Goal: Information Seeking & Learning: Learn about a topic

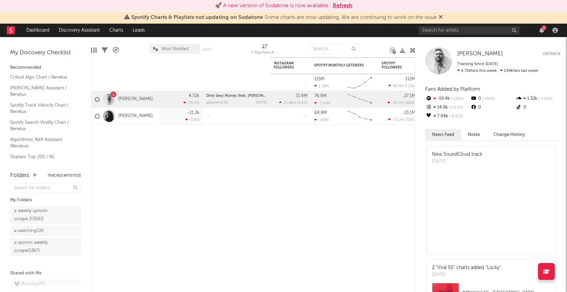
click at [163, 194] on div "Artist Notifications 7-Day Fans Added WoW % Change Most Recent Track Popularity…" at bounding box center [253, 174] width 324 height 235
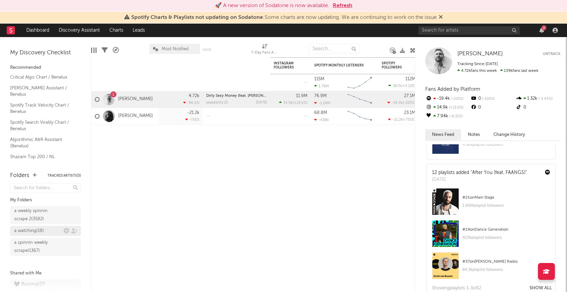
click at [36, 231] on div "a watching ( 18 )" at bounding box center [29, 231] width 30 height 8
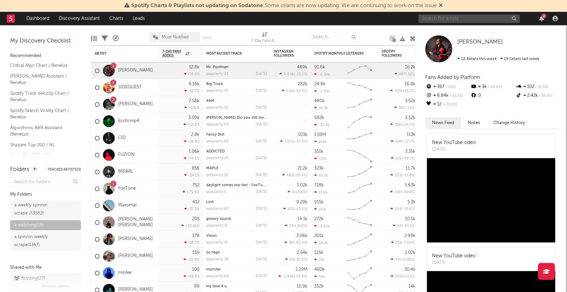
click at [450, 19] on input "text" at bounding box center [468, 19] width 101 height 8
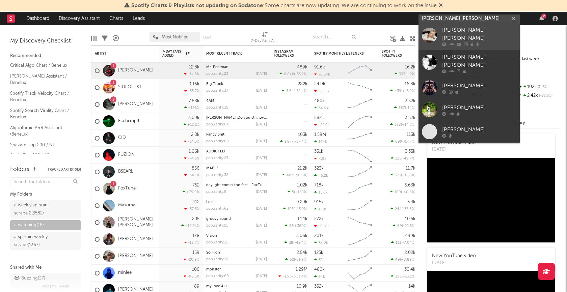
type input "[PERSON_NAME] [PERSON_NAME]"
click at [453, 32] on div "[PERSON_NAME] [PERSON_NAME]" at bounding box center [479, 34] width 74 height 16
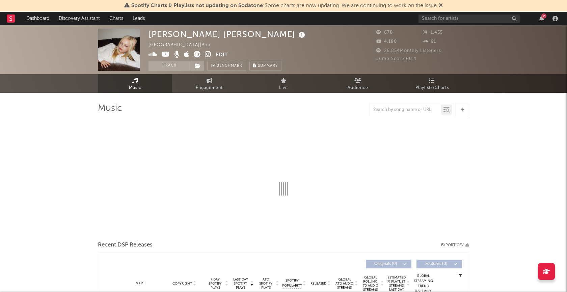
select select "1w"
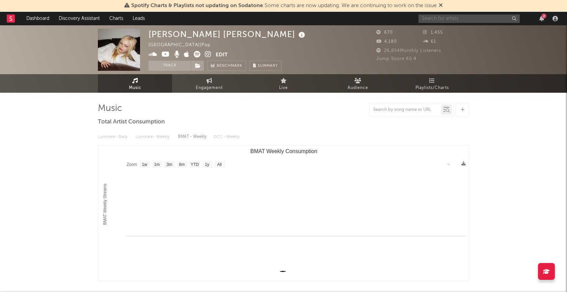
click at [439, 17] on input "text" at bounding box center [468, 19] width 101 height 8
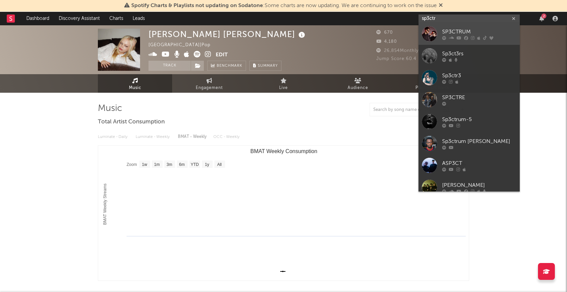
type input "sp3ctr"
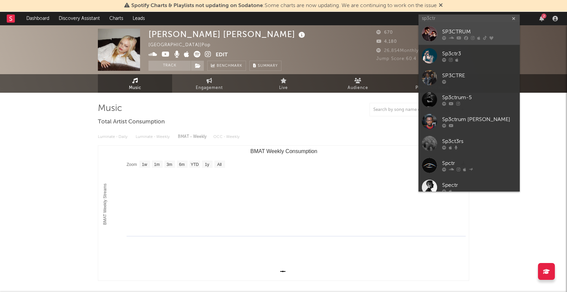
click at [457, 28] on div "SP3CTRUM" at bounding box center [479, 32] width 74 height 8
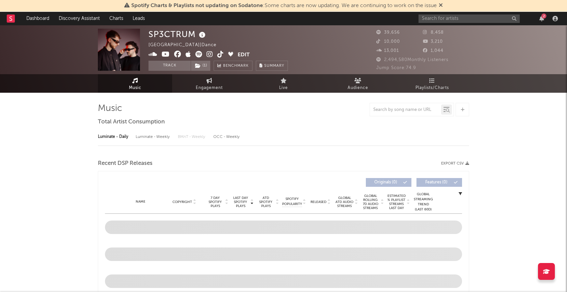
select select "6m"
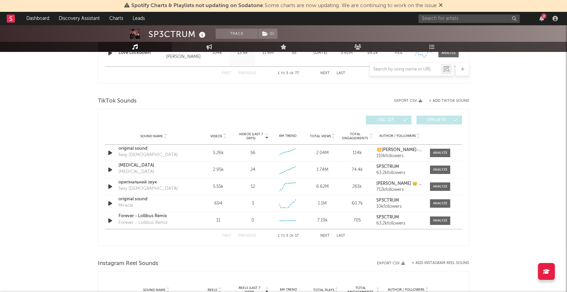
scroll to position [418, 0]
click at [325, 234] on button "Next" at bounding box center [324, 236] width 9 height 4
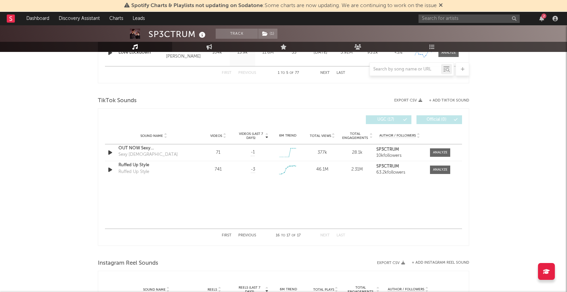
click at [243, 234] on button "Previous" at bounding box center [247, 236] width 18 height 4
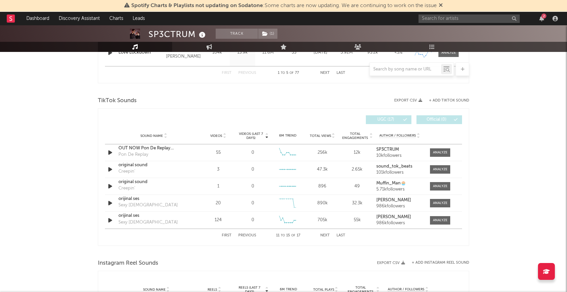
click at [243, 234] on button "Previous" at bounding box center [247, 236] width 18 height 4
click at [447, 99] on button "+ Add TikTok Sound" at bounding box center [449, 101] width 40 height 4
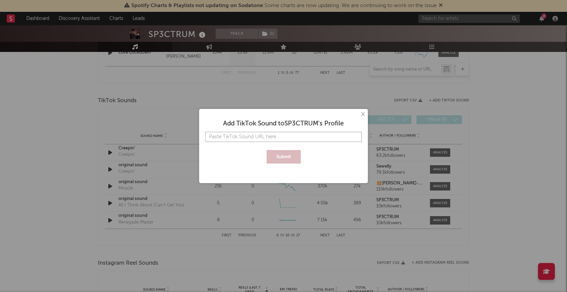
click at [295, 140] on input "text" at bounding box center [283, 137] width 156 height 10
paste input "[URL][DOMAIN_NAME]"
type input "[URL][DOMAIN_NAME]"
click at [289, 154] on button "Submit" at bounding box center [283, 156] width 34 height 13
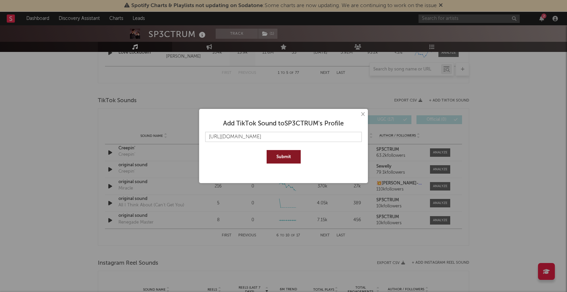
scroll to position [0, 0]
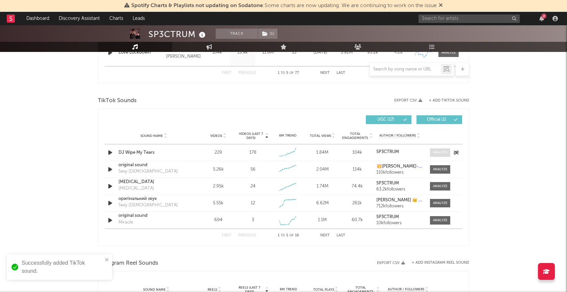
click at [438, 152] on div at bounding box center [440, 152] width 15 height 5
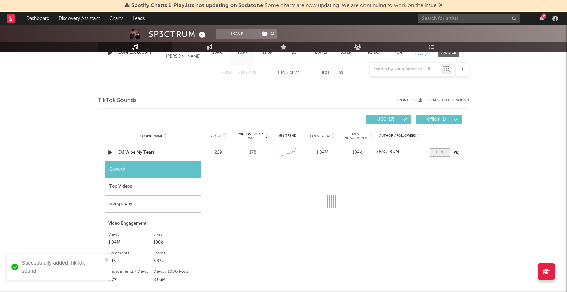
select select "1w"
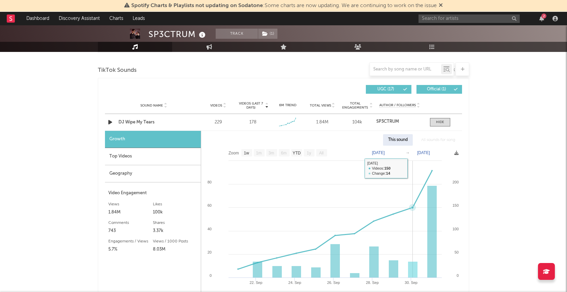
scroll to position [447, 0]
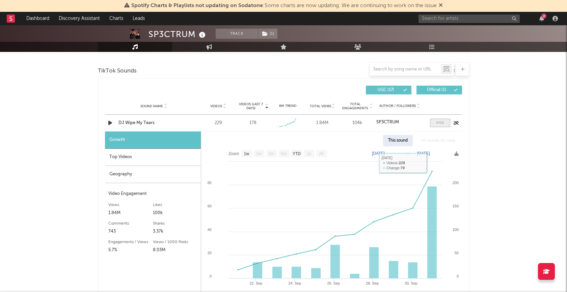
click at [439, 123] on div at bounding box center [440, 122] width 8 height 5
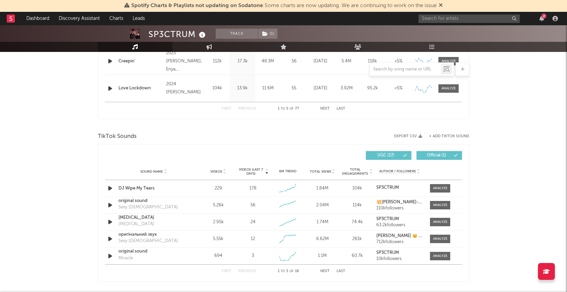
scroll to position [366, 0]
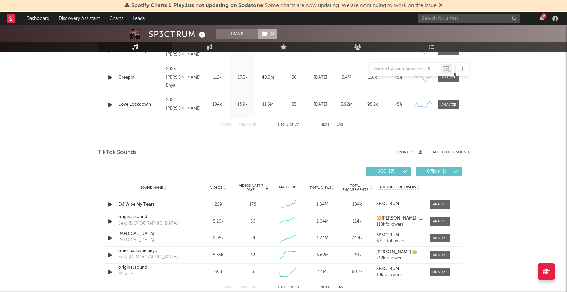
click at [269, 35] on span "( 1 )" at bounding box center [268, 34] width 20 height 10
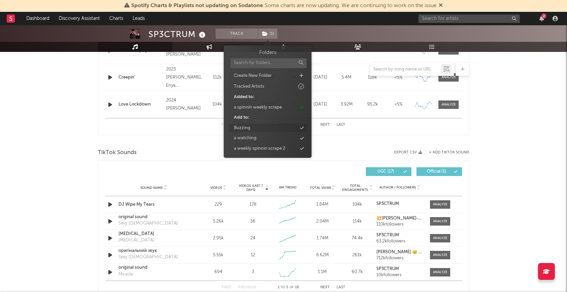
click at [259, 127] on div "Buzzing" at bounding box center [268, 128] width 78 height 9
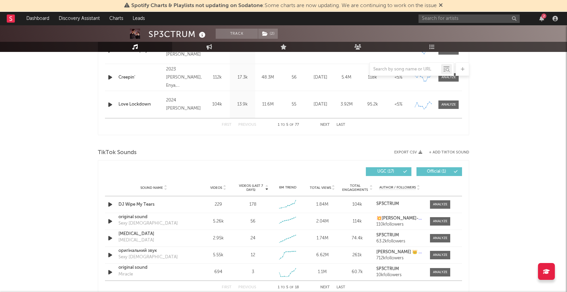
click at [515, 151] on div "SP3CTRUM Track ( 2 ) [GEOGRAPHIC_DATA] | Dance Edit Track ( 2 ) Benchmark Summa…" at bounding box center [283, 169] width 567 height 1019
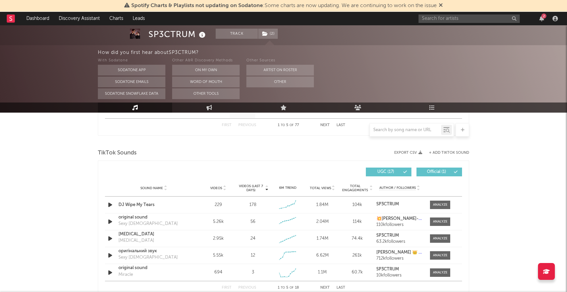
scroll to position [426, 0]
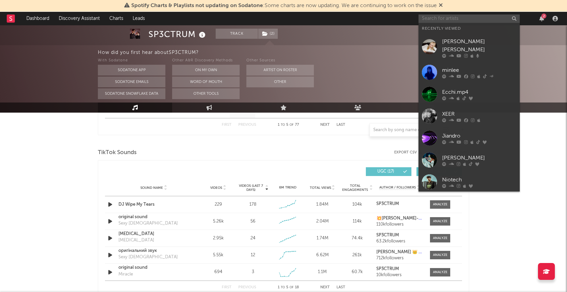
click at [449, 19] on input "text" at bounding box center [468, 19] width 101 height 8
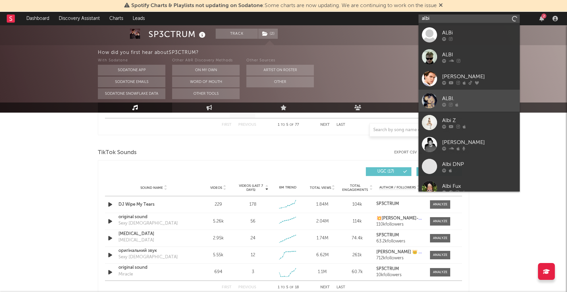
scroll to position [51, 0]
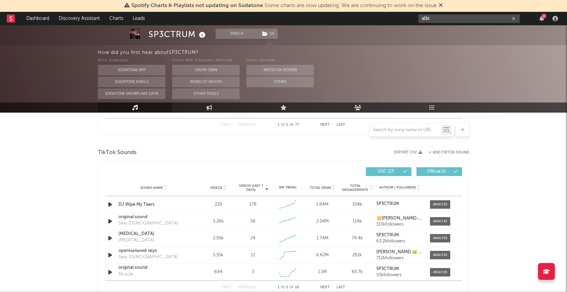
type input "albi"
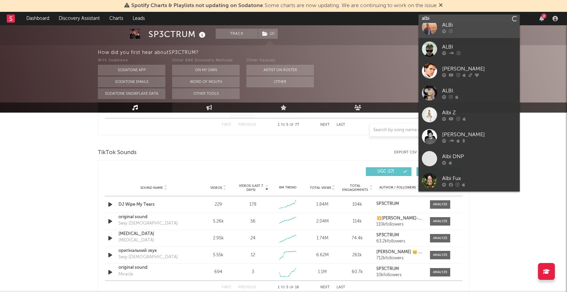
scroll to position [0, 0]
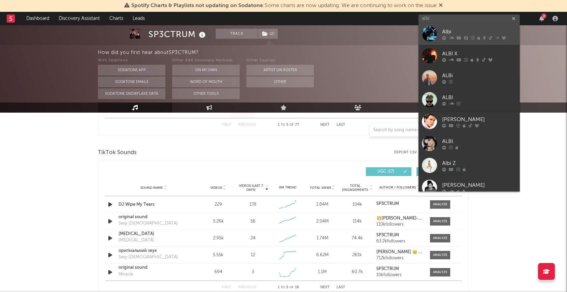
click at [463, 32] on div "Albi" at bounding box center [479, 32] width 74 height 8
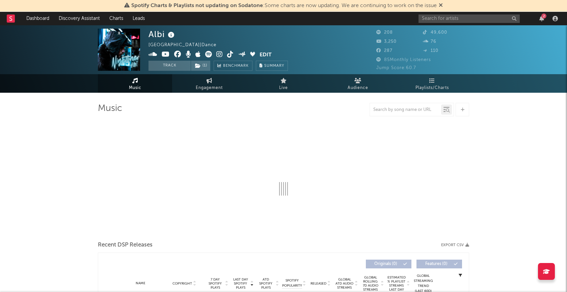
select select "1w"
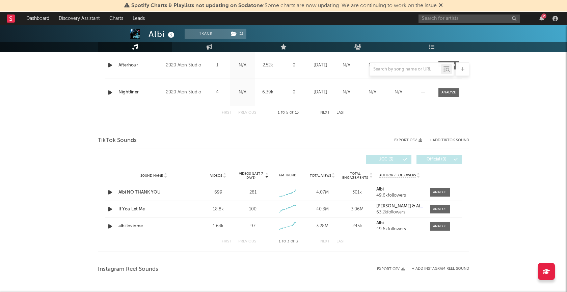
scroll to position [393, 0]
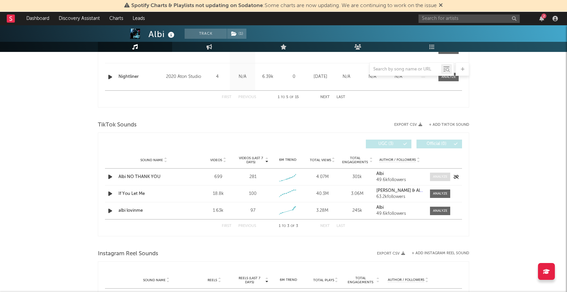
click at [439, 175] on div at bounding box center [440, 176] width 15 height 5
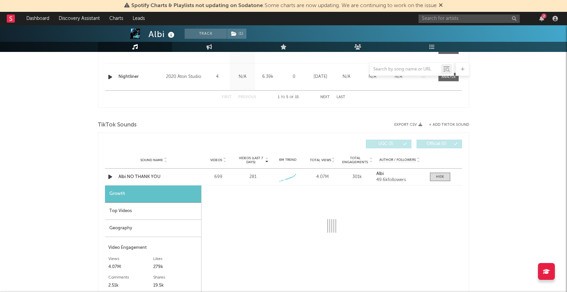
select select "1w"
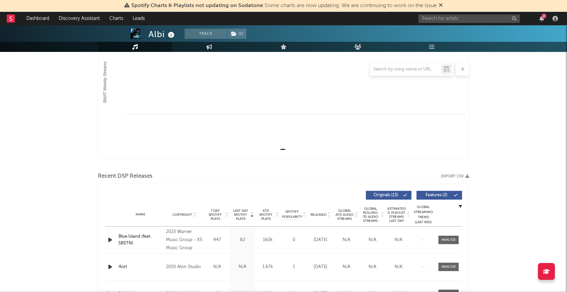
scroll to position [51, 0]
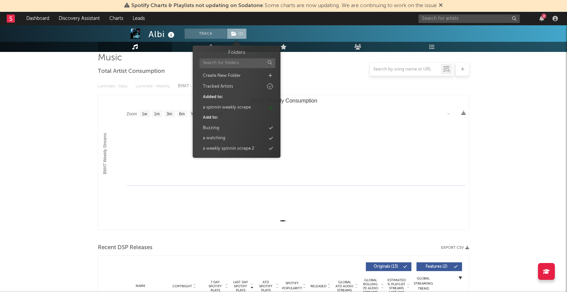
click at [239, 35] on span "( 1 )" at bounding box center [237, 34] width 20 height 10
click at [238, 129] on div "Buzzing" at bounding box center [237, 128] width 78 height 9
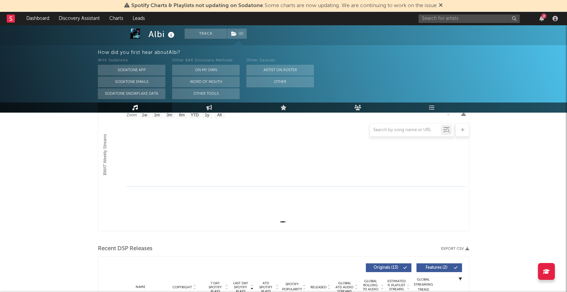
scroll to position [111, 0]
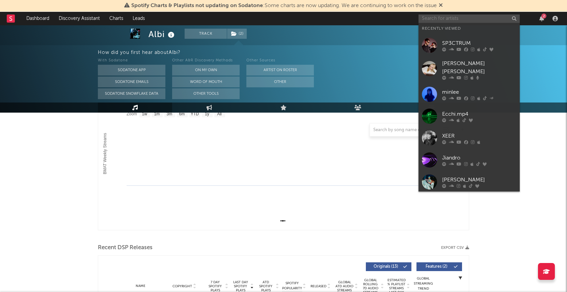
click at [439, 21] on input "text" at bounding box center [468, 19] width 101 height 8
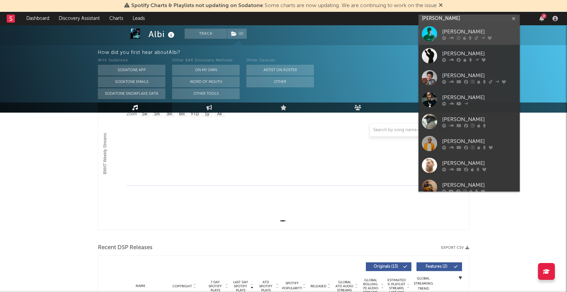
type input "[PERSON_NAME]"
click at [450, 31] on div "[PERSON_NAME]" at bounding box center [479, 32] width 74 height 8
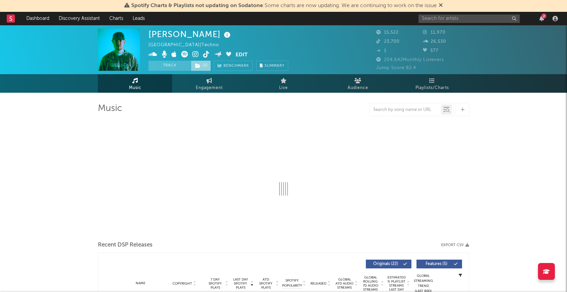
select select "6m"
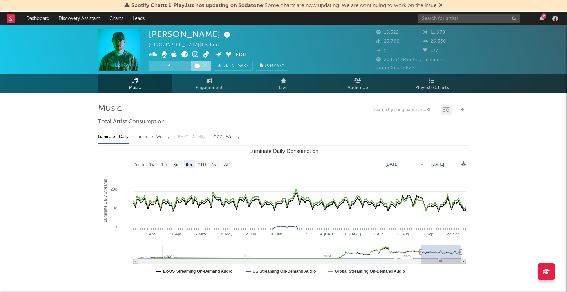
click at [199, 67] on icon at bounding box center [198, 65] width 6 height 5
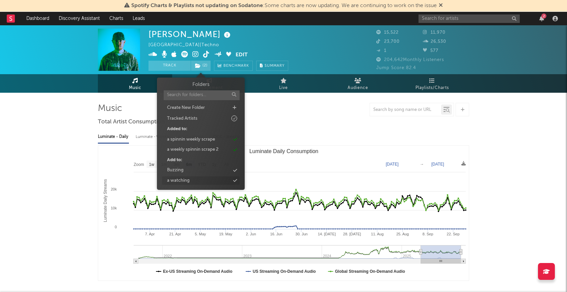
click at [192, 180] on div "a watching" at bounding box center [201, 180] width 78 height 9
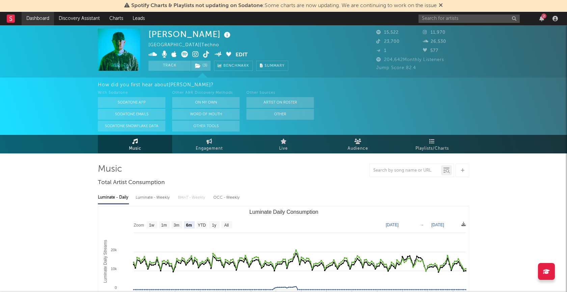
click at [31, 17] on link "Dashboard" at bounding box center [38, 18] width 32 height 13
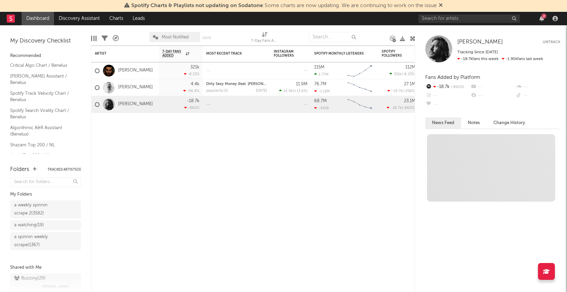
scroll to position [10, 0]
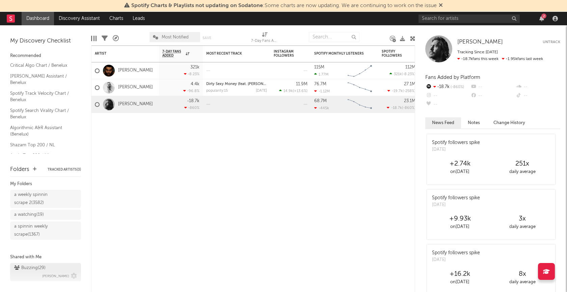
click at [30, 269] on div "Buzzing ( 29 )" at bounding box center [29, 268] width 31 height 8
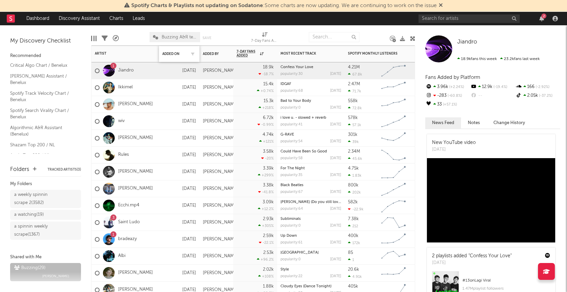
click at [168, 56] on div "Added On" at bounding box center [179, 54] width 34 height 14
click at [173, 54] on div "Added On" at bounding box center [174, 54] width 24 height 4
